Goal: Task Accomplishment & Management: Manage account settings

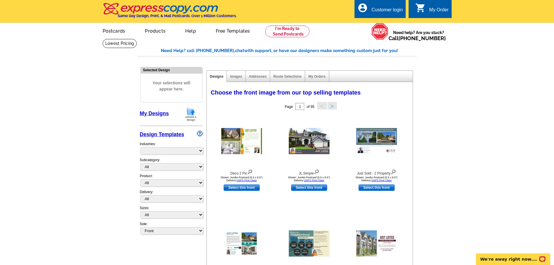
select select "785"
click at [401, 12] on div "Customer login" at bounding box center [386, 11] width 31 height 8
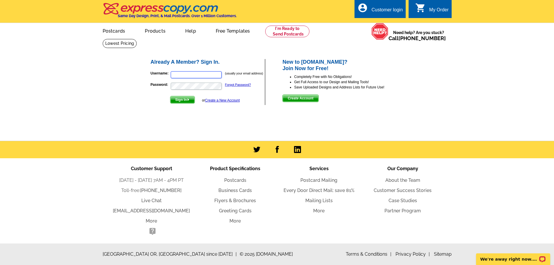
type input "[EMAIL_ADDRESS][DOMAIN_NAME]"
click at [192, 99] on span "Sign In" at bounding box center [182, 99] width 24 height 7
